Goal: Communication & Community: Ask a question

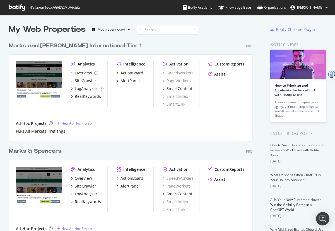
scroll to position [49, 0]
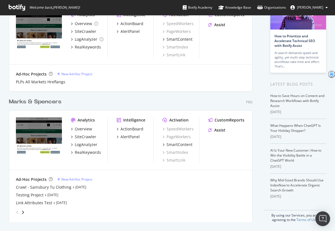
click at [325, 220] on img "Open Intercom Messenger" at bounding box center [322, 218] width 7 height 7
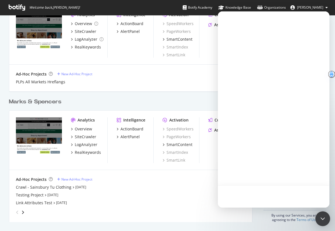
scroll to position [0, 0]
click at [276, 189] on button "1 Messages" at bounding box center [273, 197] width 37 height 22
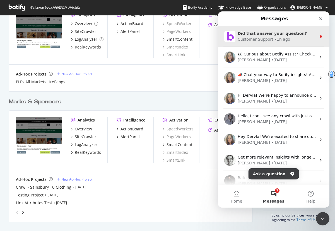
click at [271, 45] on div "Did that answer your question? Customer Support • 1h ago" at bounding box center [274, 36] width 112 height 21
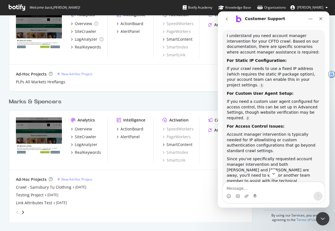
scroll to position [541, 0]
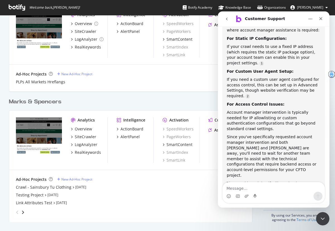
click at [256, 188] on textarea "Message…" at bounding box center [274, 187] width 102 height 9
type textarea "NO"
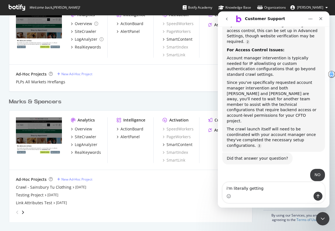
scroll to position [602, 0]
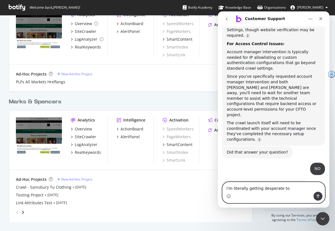
click at [236, 190] on textarea "i'm literally getting desperate to" at bounding box center [274, 187] width 102 height 9
type textarea "YES PLEASE CONNECT ME WITH A HUMAN AGENT"
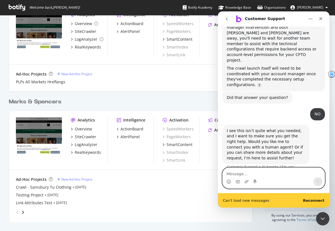
scroll to position [639, 0]
